Goal: Information Seeking & Learning: Learn about a topic

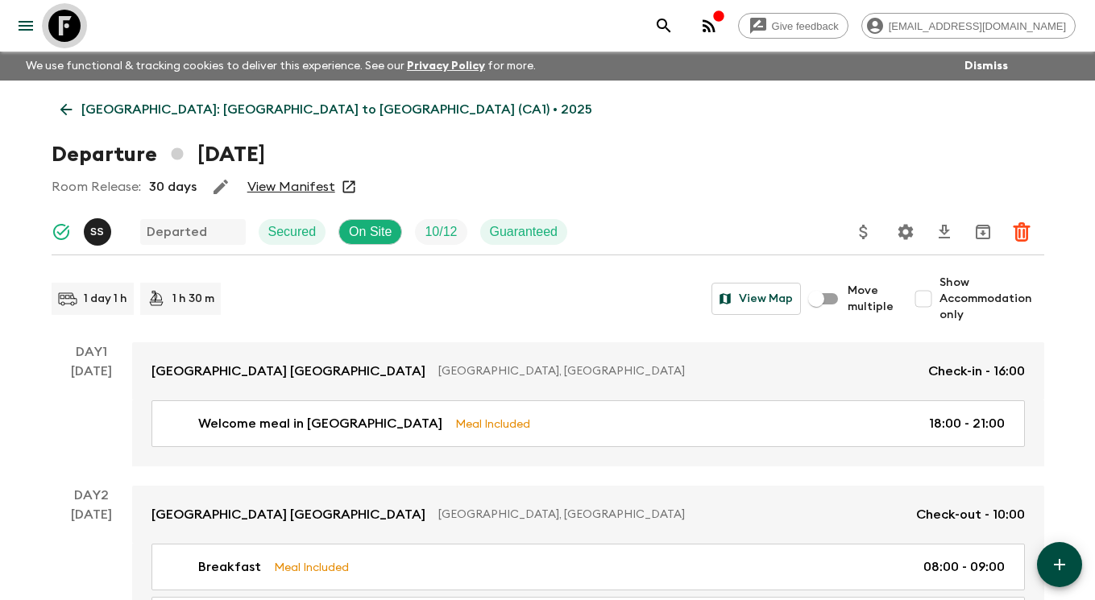
click at [73, 29] on icon at bounding box center [64, 26] width 32 height 32
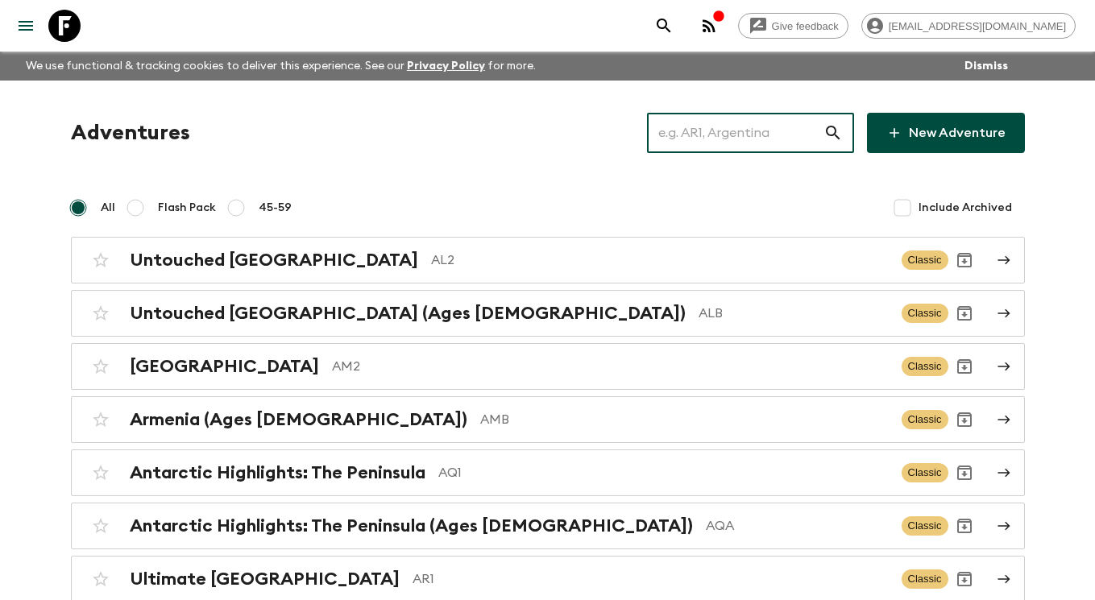
click at [735, 138] on input "text" at bounding box center [735, 132] width 176 height 45
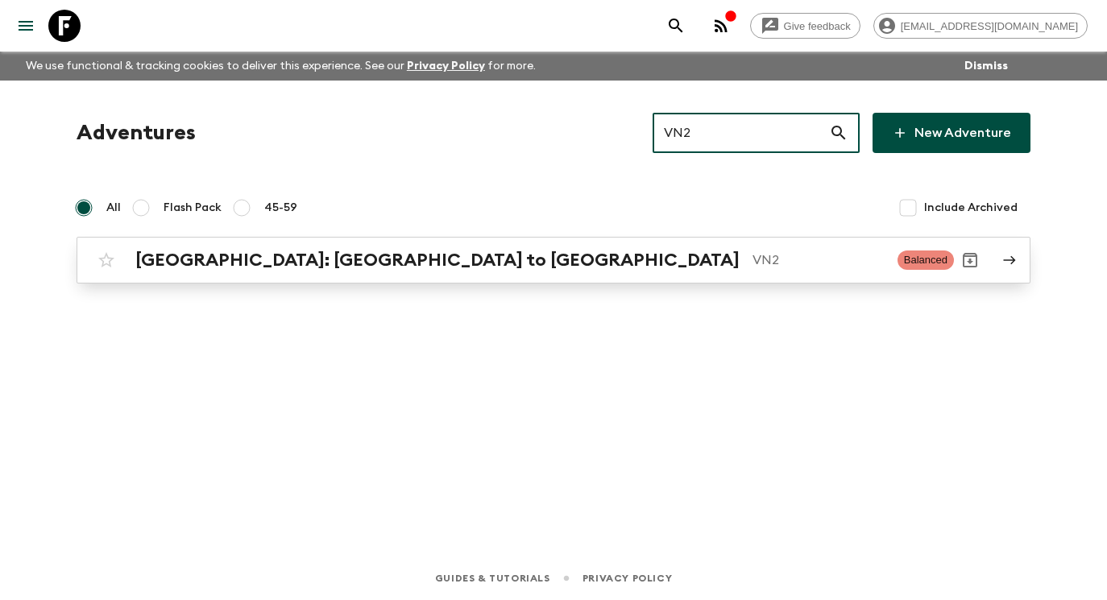
type input "VN2"
click at [1014, 256] on icon at bounding box center [1009, 260] width 15 height 15
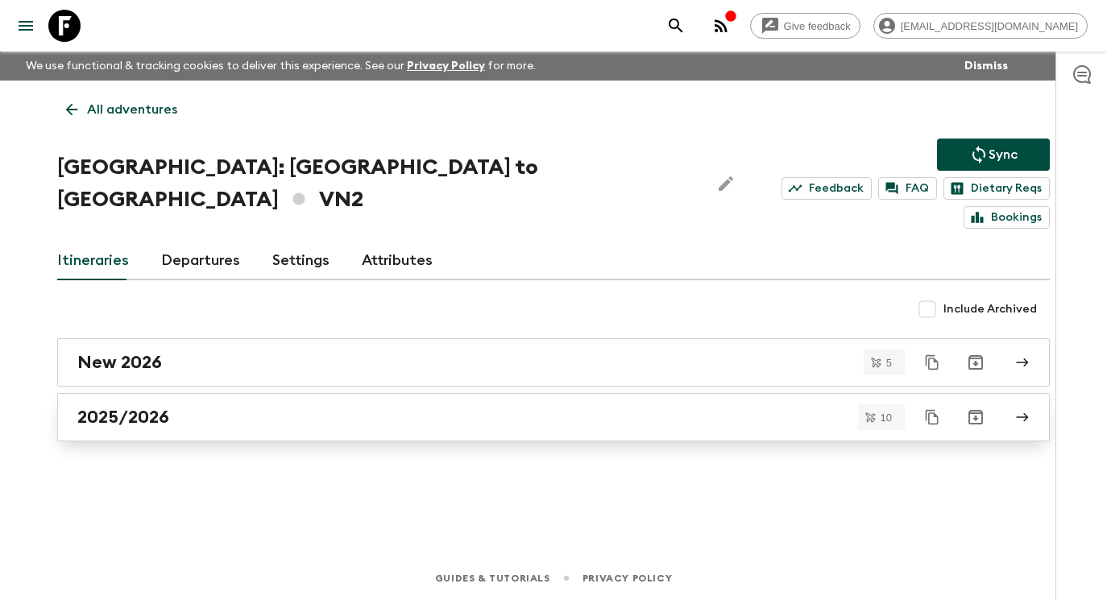
click at [556, 393] on link "2025/2026" at bounding box center [553, 417] width 993 height 48
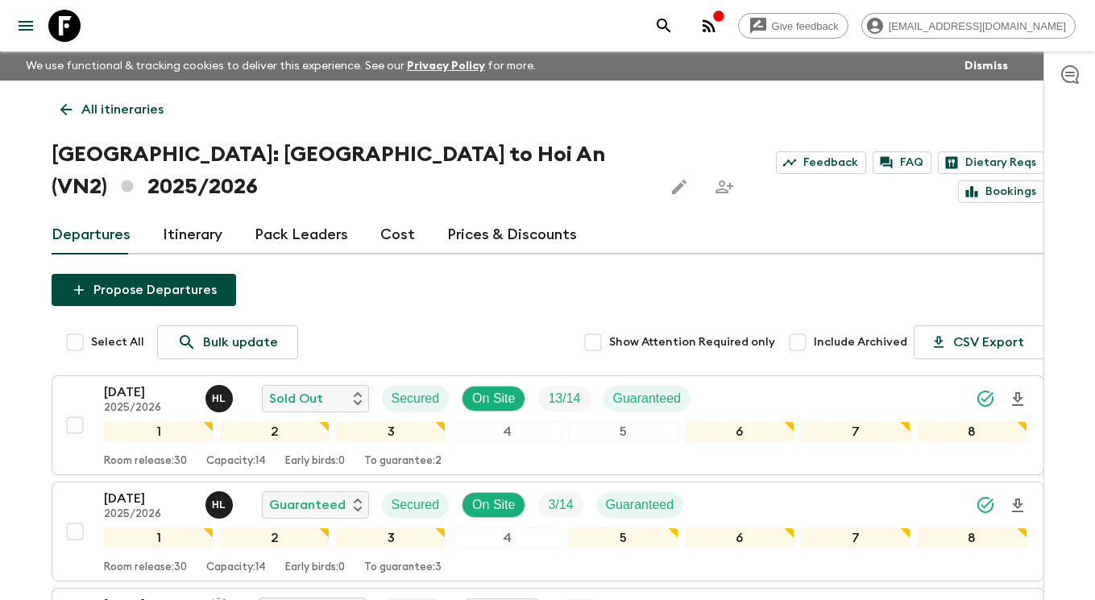
drag, startPoint x: 68, startPoint y: 23, endPoint x: 89, endPoint y: 27, distance: 20.5
click at [68, 23] on icon at bounding box center [64, 26] width 32 height 32
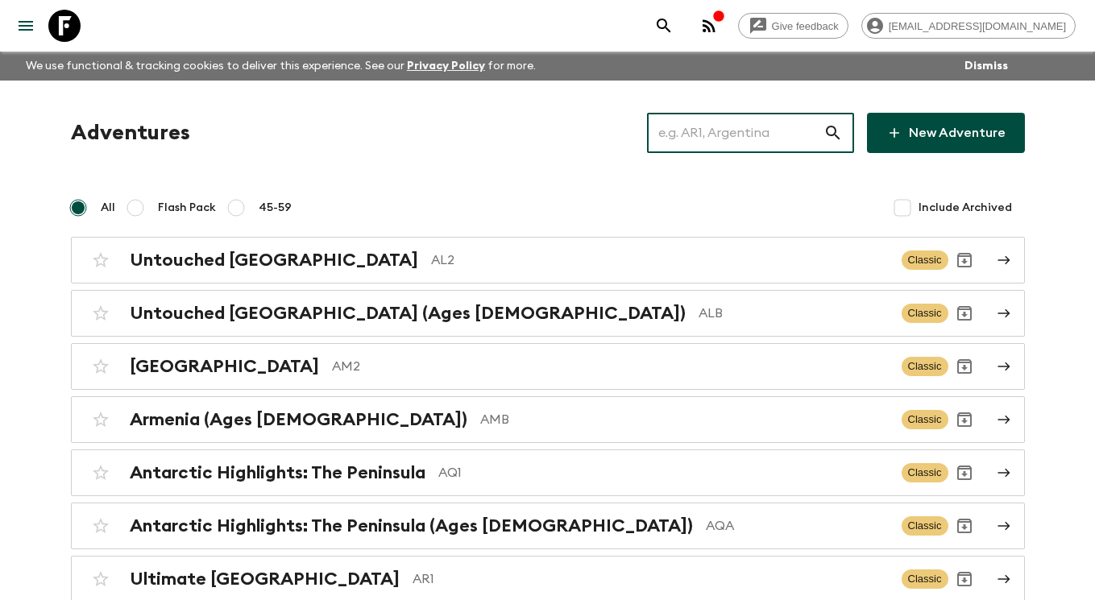
click at [751, 132] on input "text" at bounding box center [735, 132] width 176 height 45
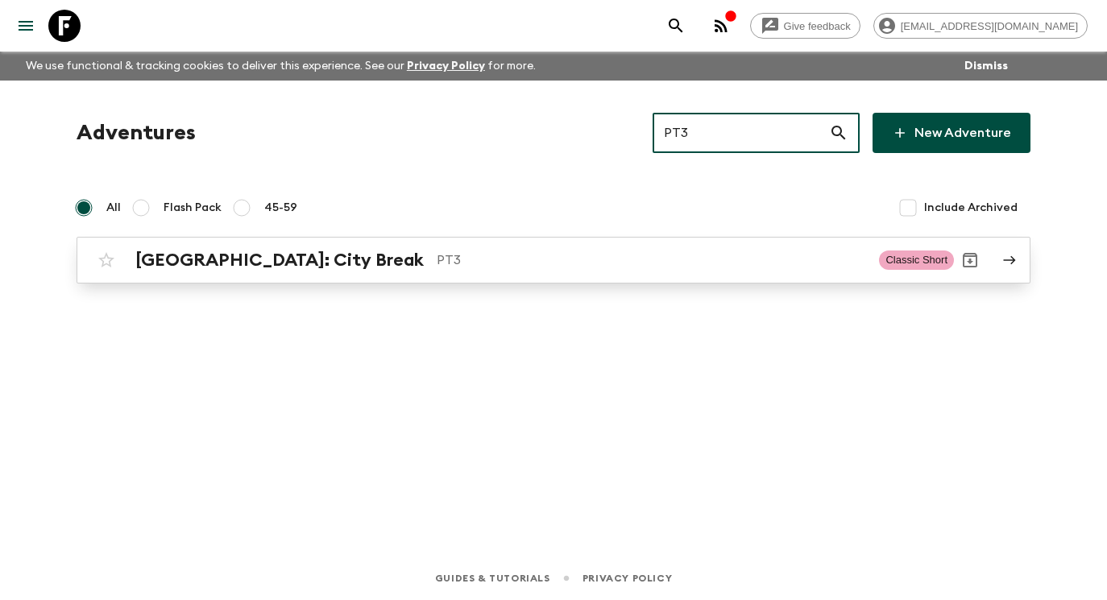
type input "PT3"
click at [853, 272] on div "[GEOGRAPHIC_DATA]: City Break PT3 Classic Short" at bounding box center [522, 260] width 864 height 32
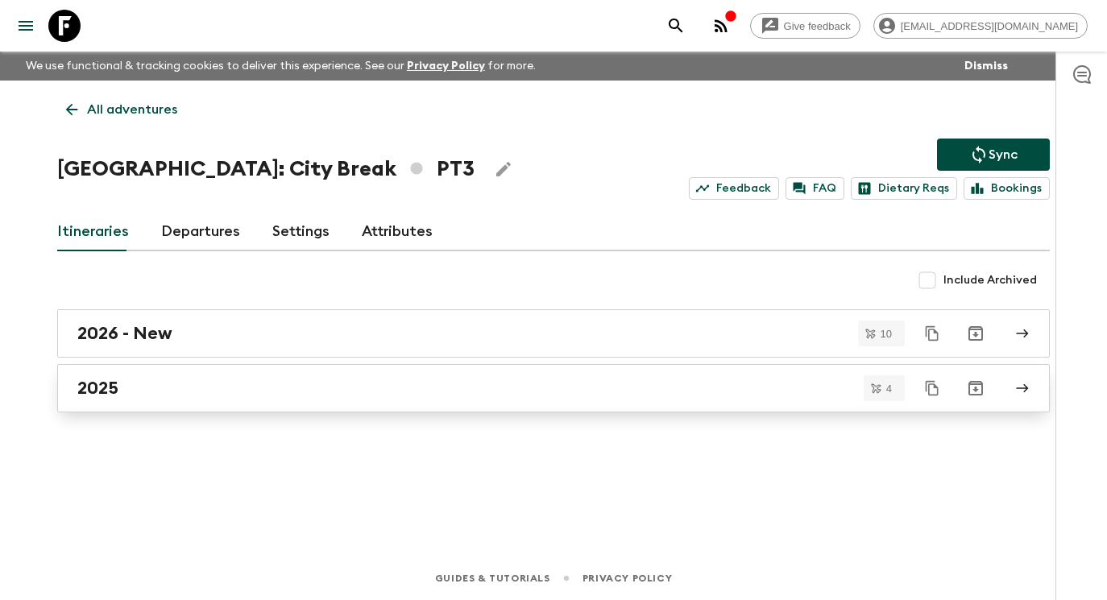
click at [464, 384] on div "2025" at bounding box center [538, 388] width 922 height 21
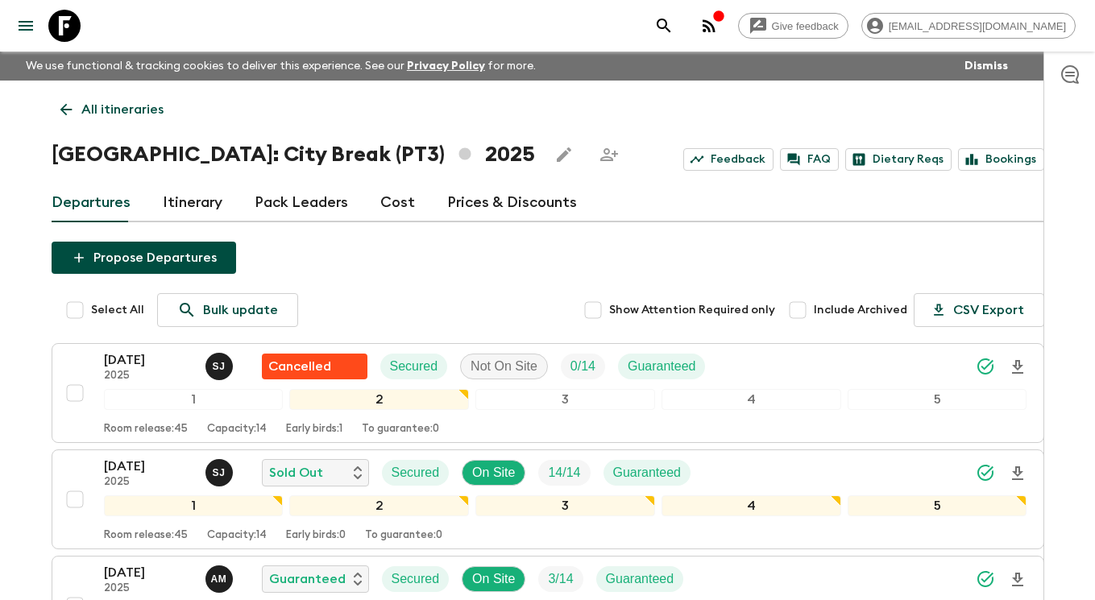
click at [73, 33] on icon at bounding box center [64, 26] width 32 height 32
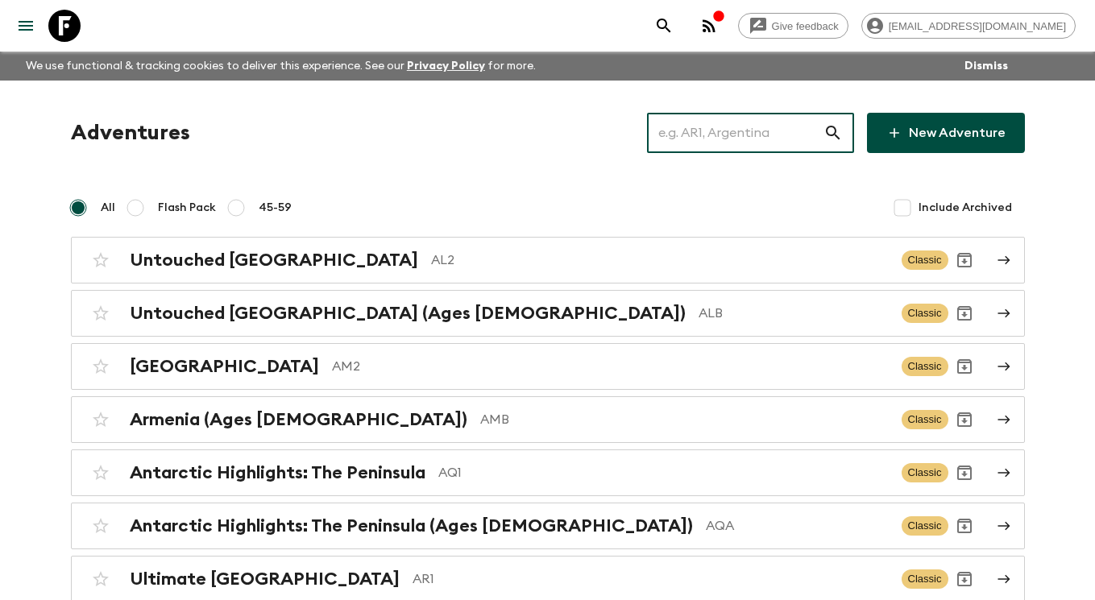
click at [721, 130] on input "text" at bounding box center [735, 132] width 176 height 45
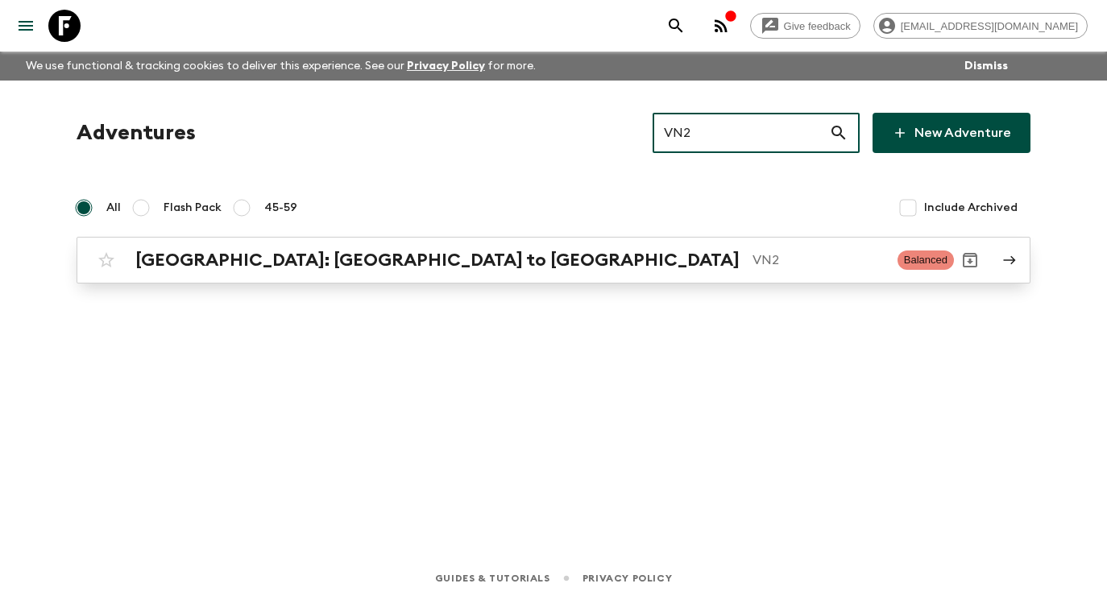
type input "VN2"
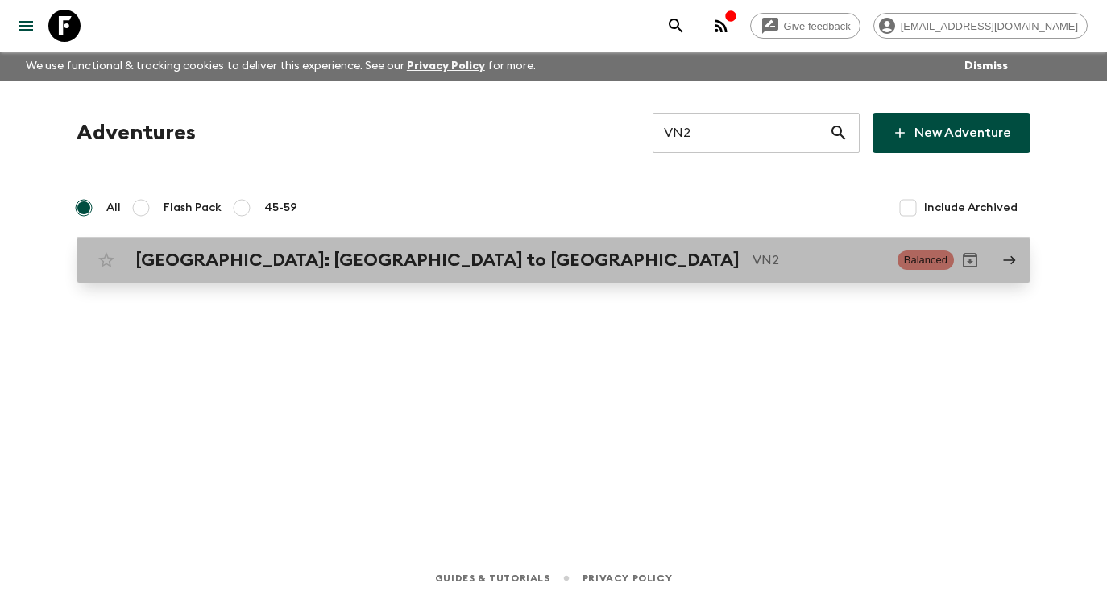
click at [752, 259] on p "VN2" at bounding box center [818, 260] width 132 height 19
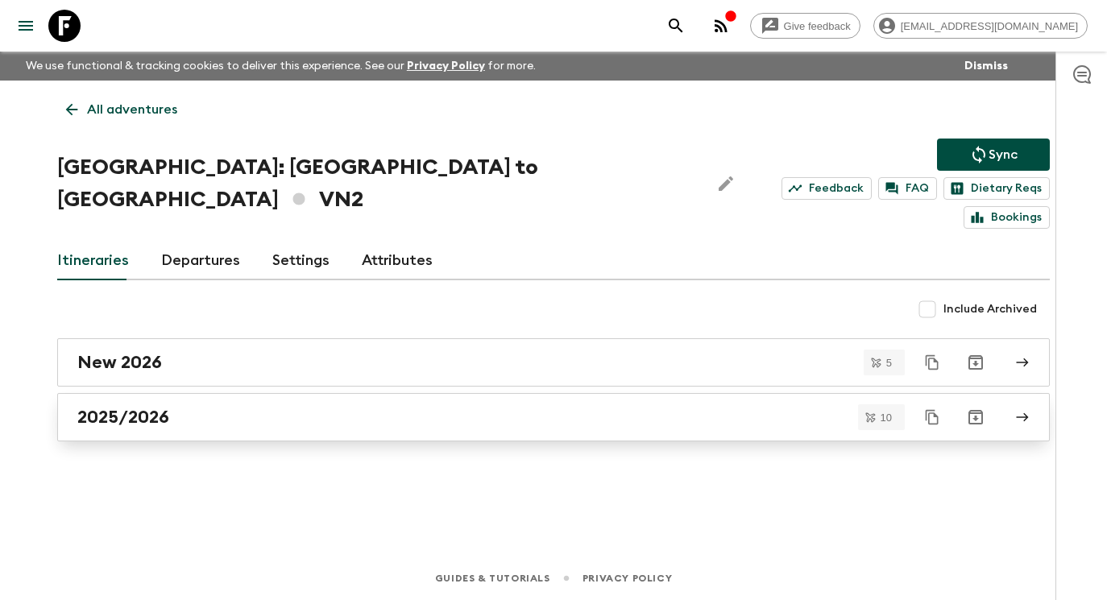
click at [313, 407] on div "2025/2026" at bounding box center [538, 417] width 922 height 21
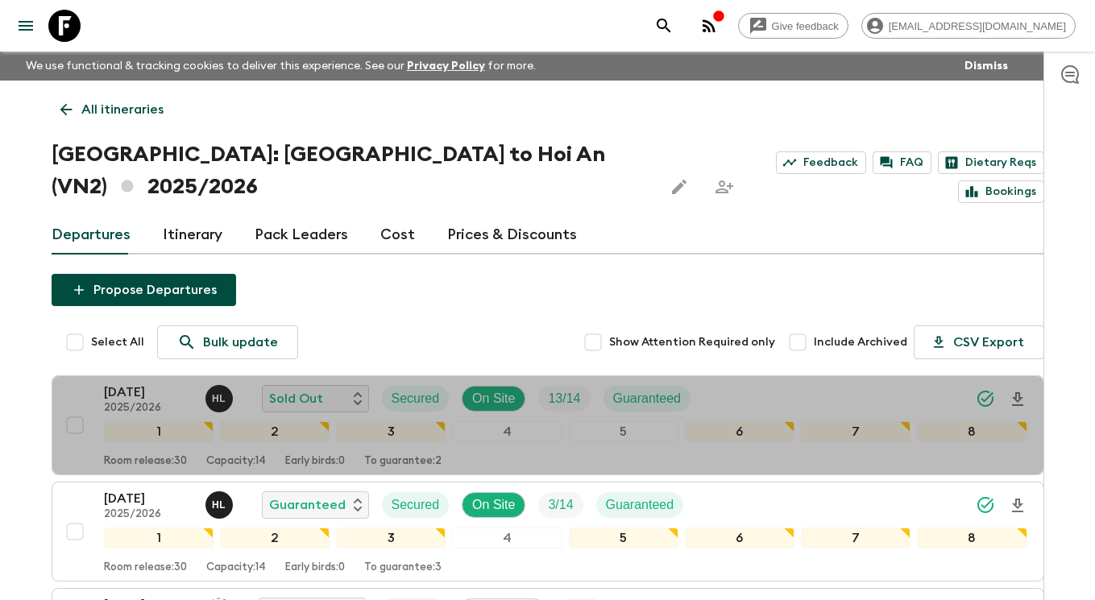
click at [137, 383] on p "[DATE]" at bounding box center [148, 392] width 89 height 19
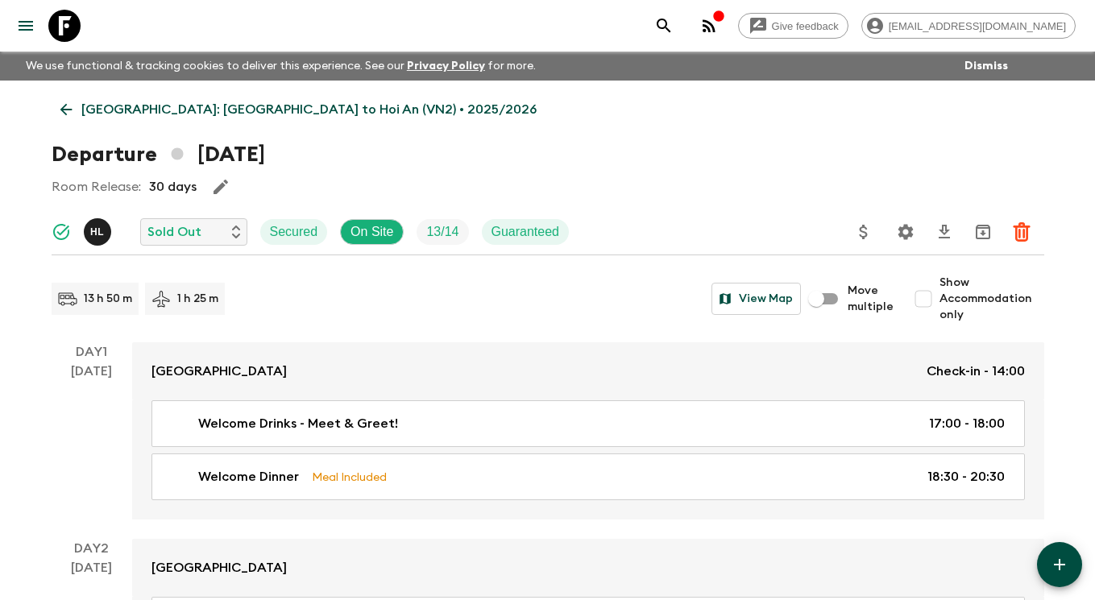
click at [75, 101] on link "[GEOGRAPHIC_DATA]: [GEOGRAPHIC_DATA] to Hoi An (VN2) • 2025/2026" at bounding box center [299, 109] width 494 height 32
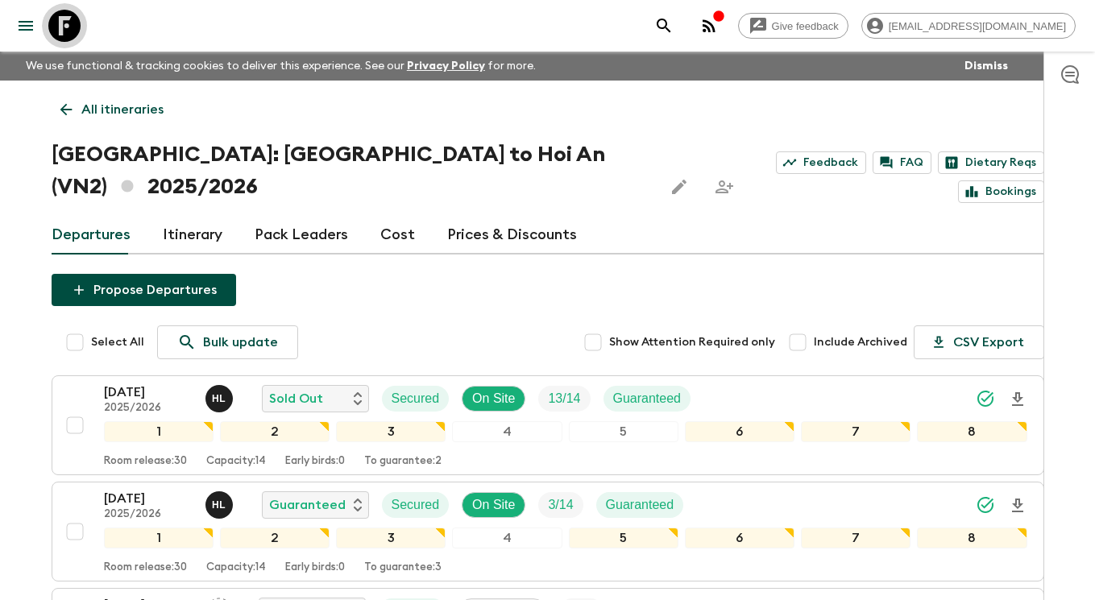
click at [64, 40] on icon at bounding box center [64, 26] width 32 height 32
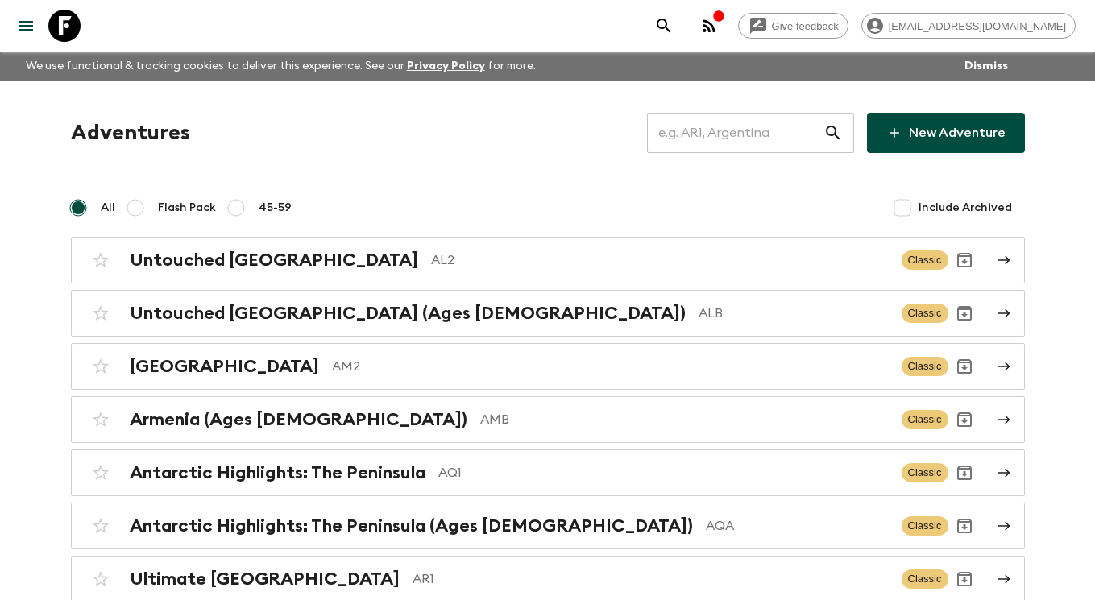
click at [771, 126] on input "text" at bounding box center [735, 132] width 176 height 45
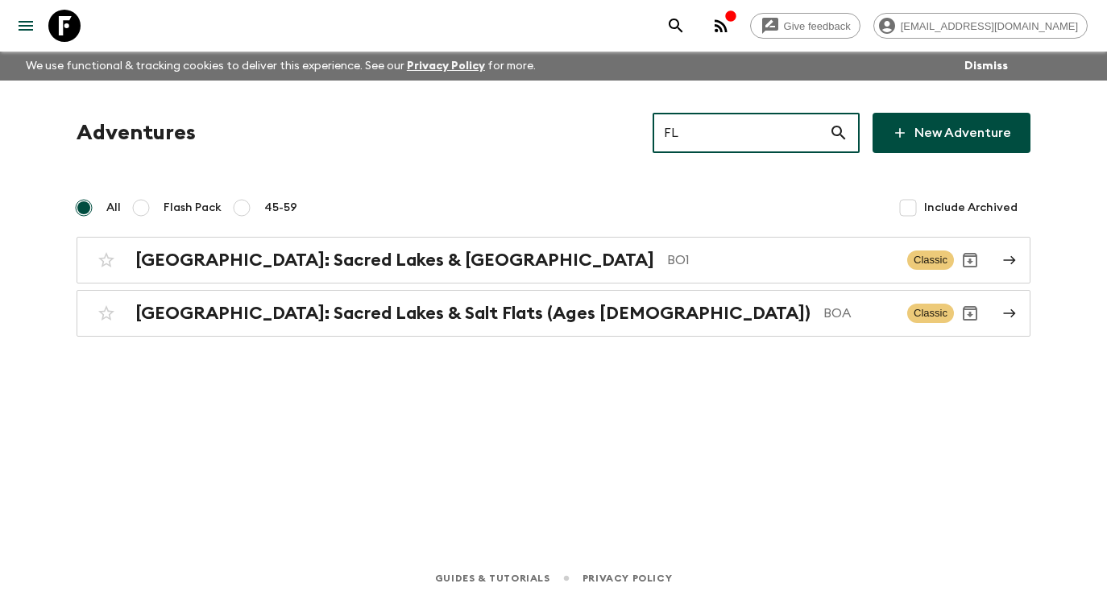
type input "FL"
